Goal: Transaction & Acquisition: Purchase product/service

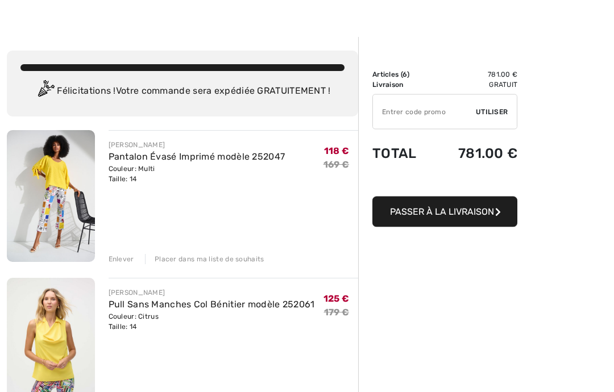
scroll to position [19, 0]
click at [197, 161] on link "Pantalon Évasé Imprimé modèle 252047" at bounding box center [197, 156] width 177 height 11
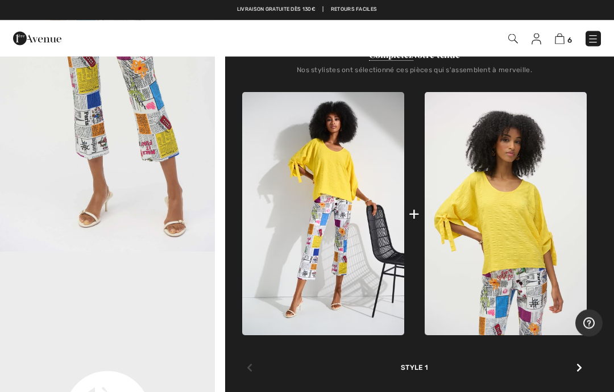
scroll to position [448, 0]
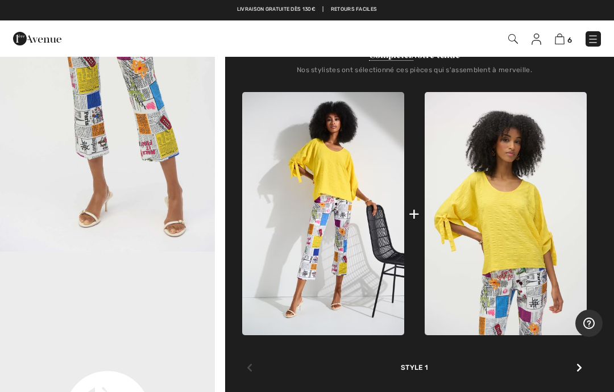
click at [511, 214] on img at bounding box center [506, 213] width 162 height 243
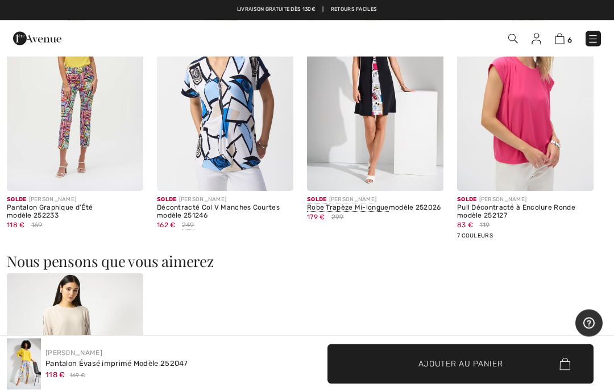
scroll to position [1178, 0]
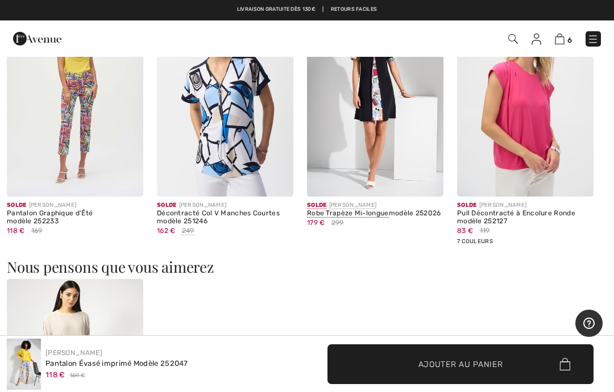
click at [564, 42] on img at bounding box center [560, 39] width 10 height 11
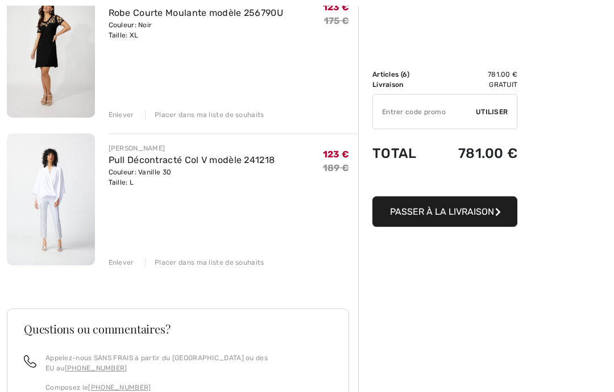
click at [118, 262] on div "Enlever" at bounding box center [122, 263] width 26 height 10
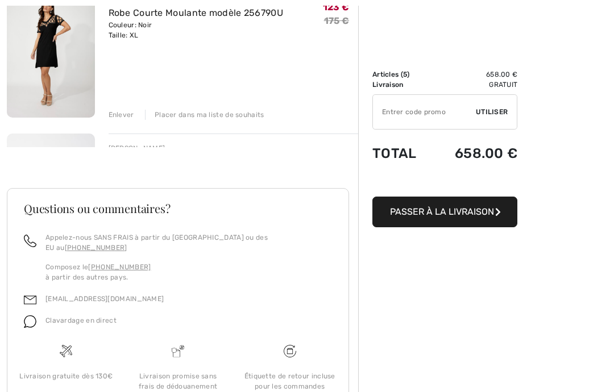
scroll to position [747, 0]
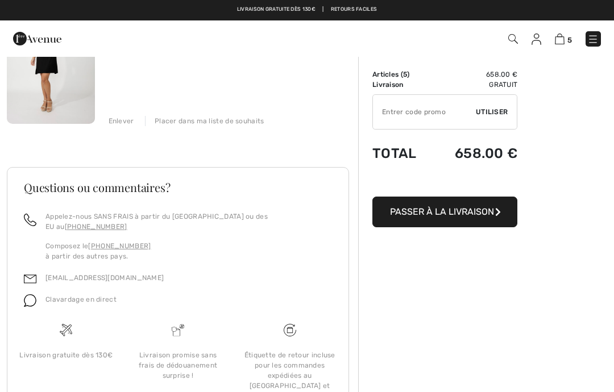
click at [127, 118] on div "Enlever" at bounding box center [122, 121] width 26 height 10
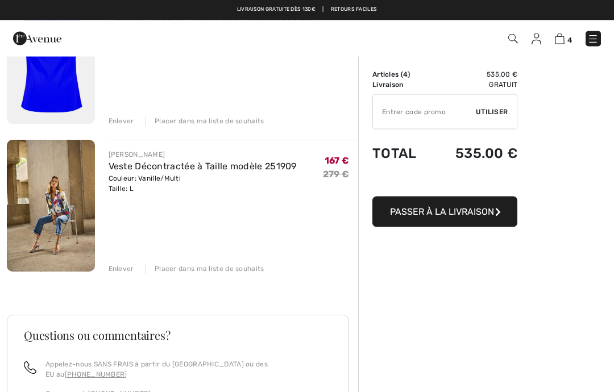
click at [119, 270] on div "Enlever" at bounding box center [122, 269] width 26 height 10
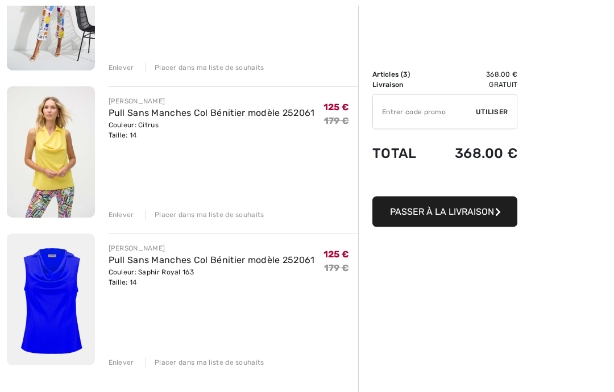
scroll to position [210, 0]
click at [57, 303] on img at bounding box center [51, 300] width 88 height 132
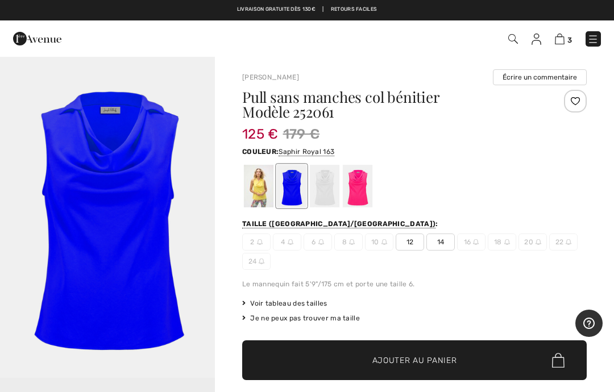
click at [564, 35] on img at bounding box center [560, 39] width 10 height 11
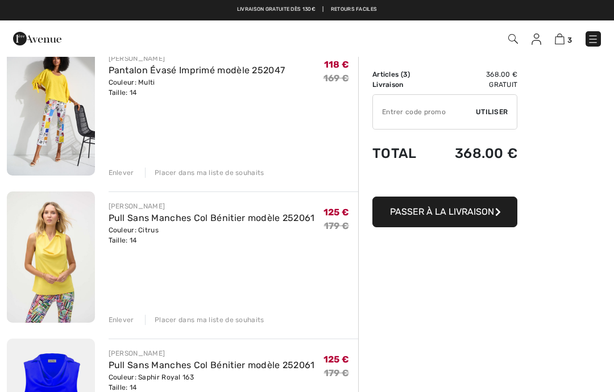
scroll to position [95, 0]
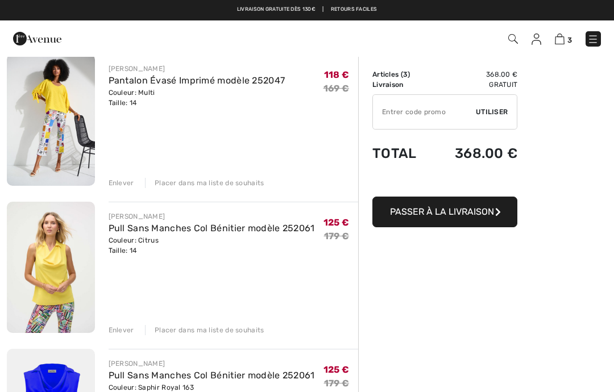
click at [541, 34] on img at bounding box center [537, 39] width 10 height 11
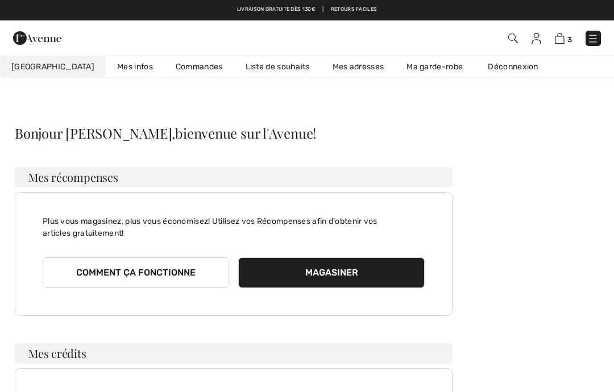
click at [558, 37] on img at bounding box center [560, 38] width 10 height 11
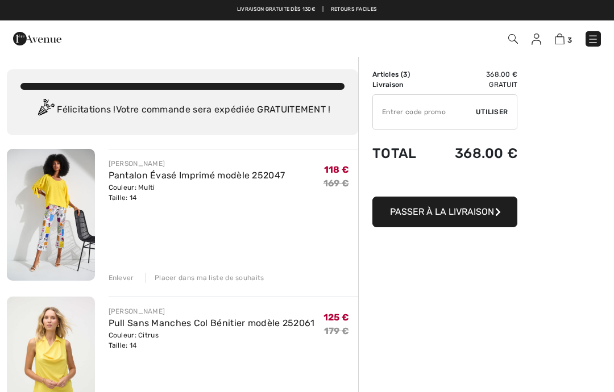
click at [178, 178] on link "Pantalon Évasé Imprimé modèle 252047" at bounding box center [197, 175] width 177 height 11
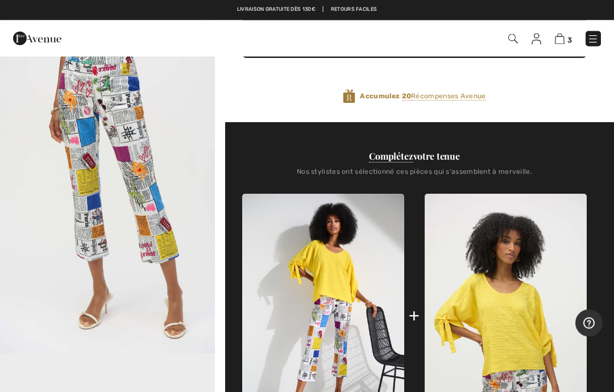
scroll to position [316, 0]
